Goal: Task Accomplishment & Management: Complete application form

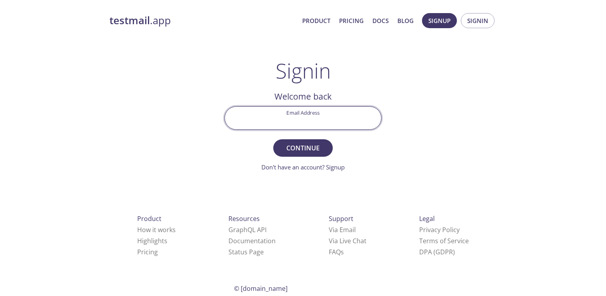
click at [275, 121] on input "Email Address" at bounding box center [303, 118] width 156 height 23
paste input "[EMAIL_ADDRESS][DOMAIN_NAME]"
type input "[EMAIL_ADDRESS][DOMAIN_NAME]"
click at [273, 139] on button "Continue" at bounding box center [303, 147] width 60 height 17
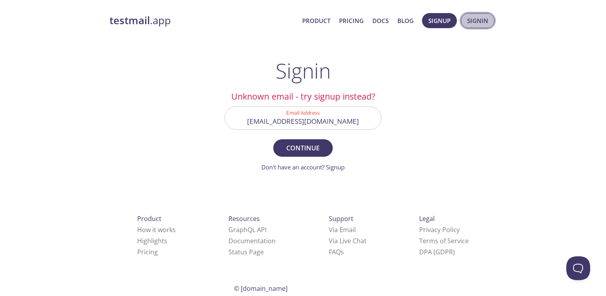
click at [478, 17] on span "Signin" at bounding box center [477, 20] width 21 height 10
click at [442, 23] on span "Signup" at bounding box center [440, 20] width 22 height 10
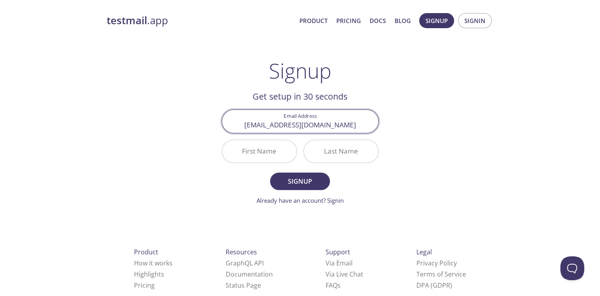
type input "[EMAIL_ADDRESS][DOMAIN_NAME]"
click at [270, 173] on button "Signup" at bounding box center [300, 181] width 60 height 17
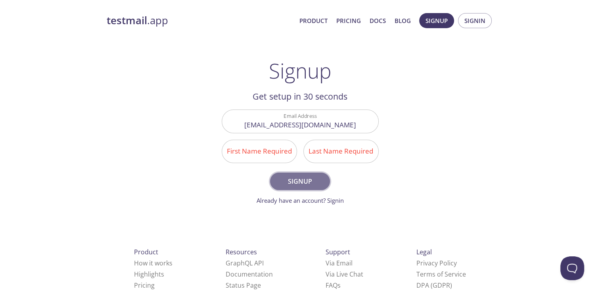
click at [298, 179] on span "Signup" at bounding box center [300, 181] width 42 height 11
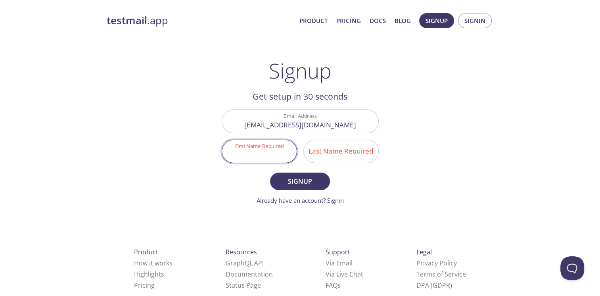
click at [283, 152] on input "First Name Required" at bounding box center [259, 151] width 75 height 23
type input "[PERSON_NAME]"
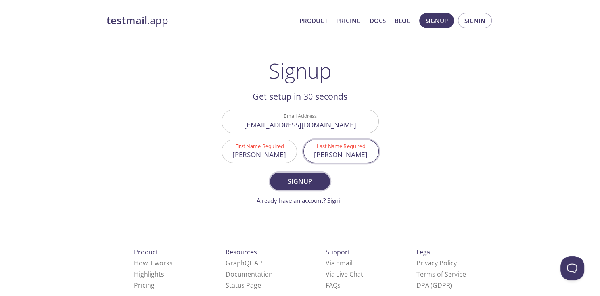
type input "[PERSON_NAME]"
click at [287, 177] on span "Signup" at bounding box center [300, 181] width 42 height 11
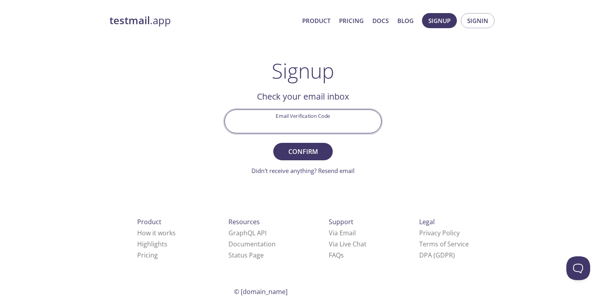
click at [307, 114] on input "Email Verification Code" at bounding box center [303, 121] width 156 height 23
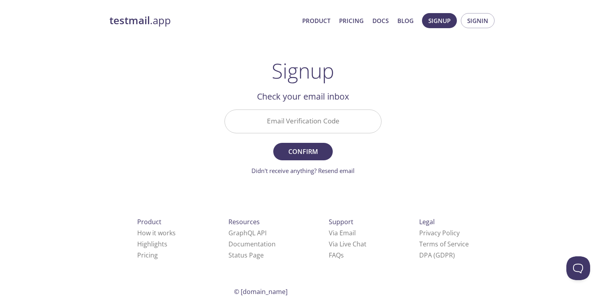
click at [223, 106] on div "Email Verification Code" at bounding box center [302, 121] width 163 height 30
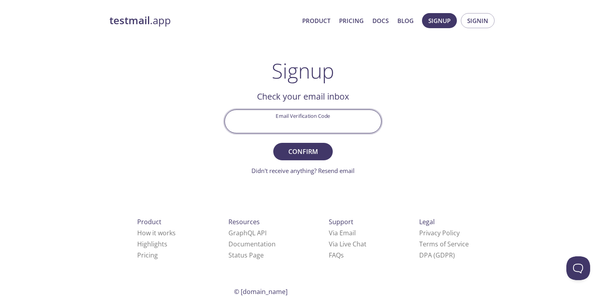
click at [288, 117] on input "Email Verification Code" at bounding box center [303, 121] width 156 height 23
click at [282, 127] on input "[EMAIL_ADDRESS][DOMAIN_NAME]" at bounding box center [303, 121] width 156 height 23
type input "[EMAIL_ADDRESS][DOMAIN_NAME]"
click at [273, 143] on button "Confirm" at bounding box center [303, 151] width 60 height 17
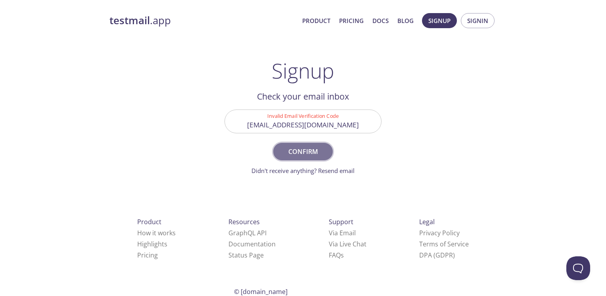
click at [301, 148] on span "Confirm" at bounding box center [303, 151] width 42 height 11
click at [477, 20] on span "Signin" at bounding box center [477, 20] width 21 height 10
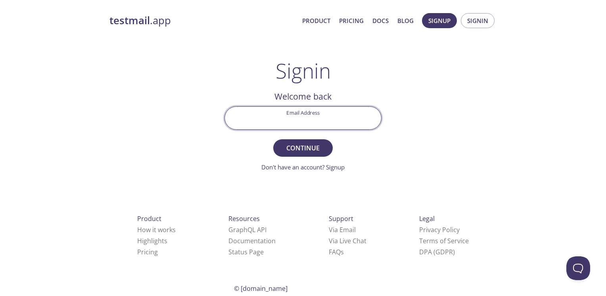
click at [304, 115] on input "Email Address" at bounding box center [303, 118] width 156 height 23
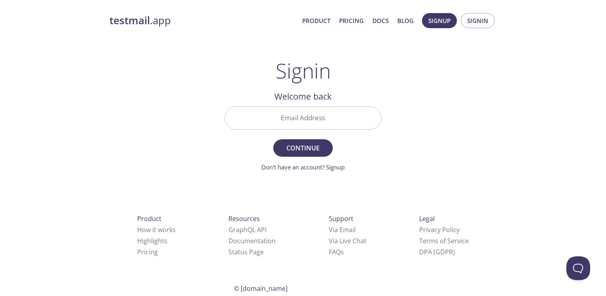
click at [424, 153] on div "testmail .app Product Pricing Docs Blog Signup Signin Signin Welcome back Email…" at bounding box center [303, 173] width 406 height 331
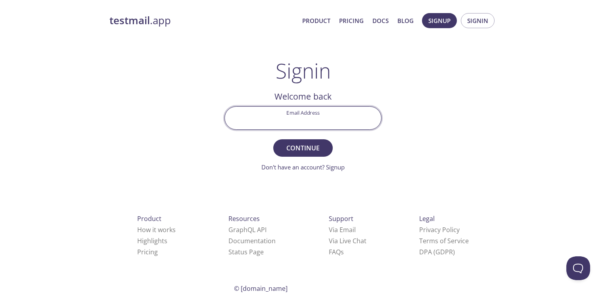
click at [313, 126] on input "Email Address" at bounding box center [303, 118] width 156 height 23
type input "v"
paste input "[EMAIL_ADDRESS][DOMAIN_NAME]"
type input "[EMAIL_ADDRESS][DOMAIN_NAME]"
click at [273, 139] on button "Continue" at bounding box center [303, 147] width 60 height 17
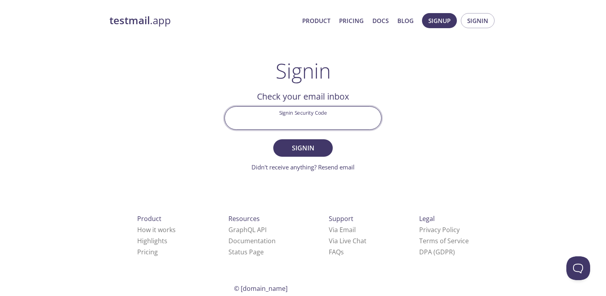
click at [312, 121] on input "Signin Security Code" at bounding box center [303, 118] width 156 height 23
paste input "!nE#2X,Q*u]d#3&Q^5+6"
type input "!nE#2X,Q*u]d#3&Q^5+6"
click at [302, 150] on span "Signin" at bounding box center [303, 147] width 42 height 11
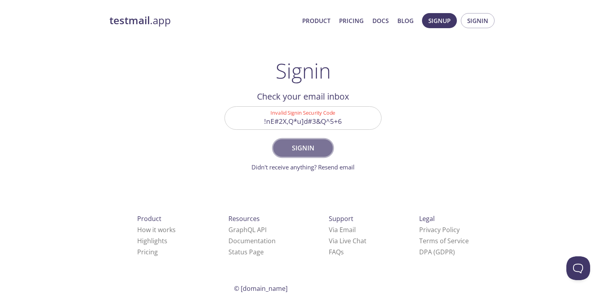
click at [298, 144] on span "Signin" at bounding box center [303, 147] width 42 height 11
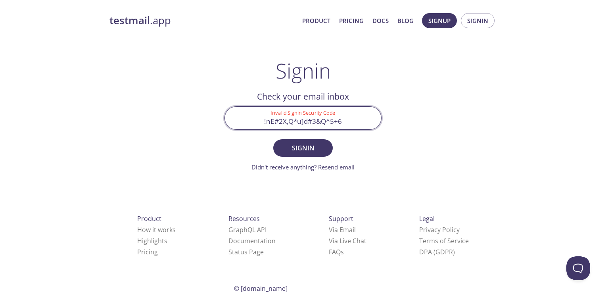
drag, startPoint x: 359, startPoint y: 119, endPoint x: 256, endPoint y: 126, distance: 103.4
click at [256, 126] on input "!nE#2X,Q*u]d#3&Q^5+6" at bounding box center [303, 118] width 156 height 23
